Goal: Transaction & Acquisition: Subscribe to service/newsletter

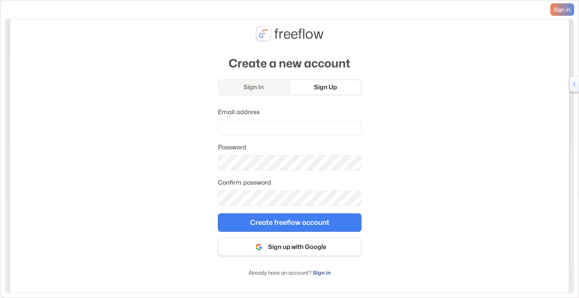
scroll to position [65, 0]
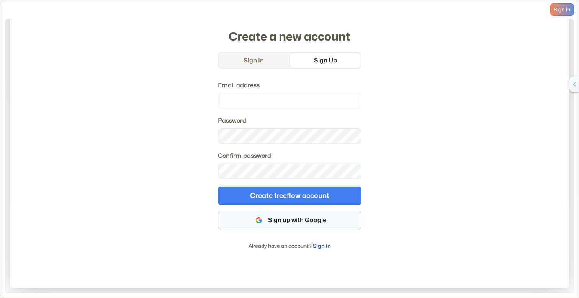
click at [280, 218] on button "Sign up with Google" at bounding box center [290, 220] width 144 height 18
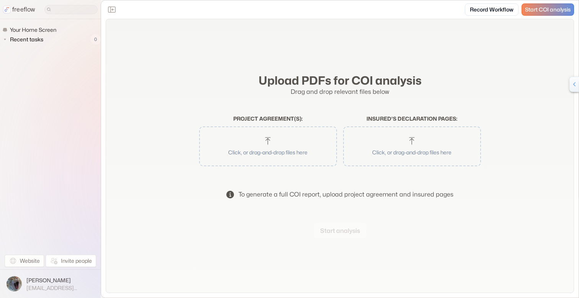
click at [32, 260] on link "Website" at bounding box center [24, 261] width 39 height 12
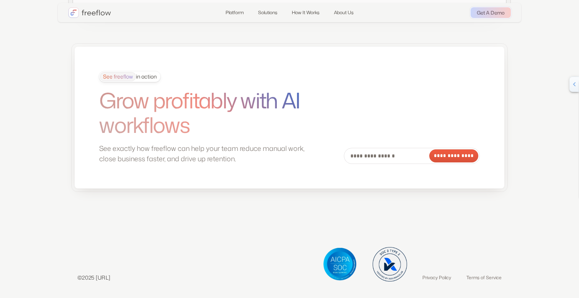
scroll to position [2071, 0]
